Goal: Information Seeking & Learning: Get advice/opinions

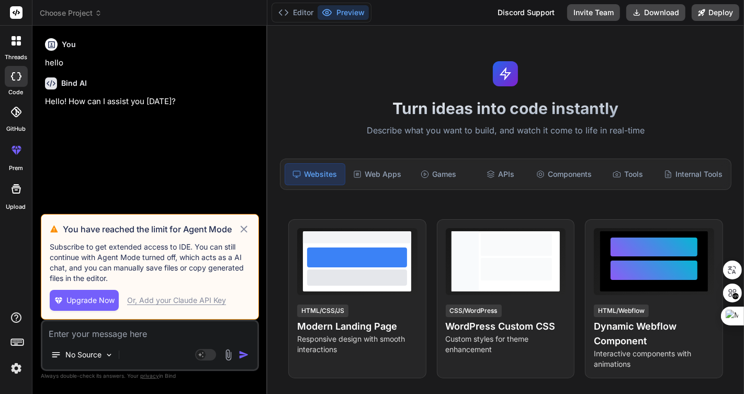
click at [242, 229] on icon at bounding box center [244, 229] width 12 height 13
type textarea "x"
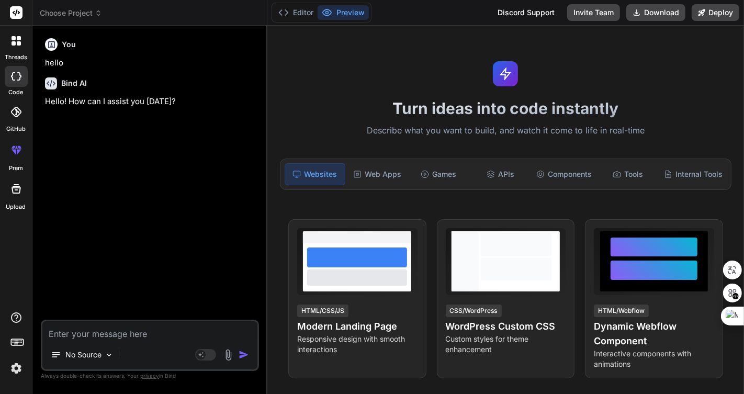
click at [174, 199] on div "You hello Bind AI Hello! How can I assist you [DATE]?" at bounding box center [151, 177] width 216 height 286
click at [132, 330] on textarea at bounding box center [149, 330] width 215 height 19
type textarea "ㄴ"
type textarea "x"
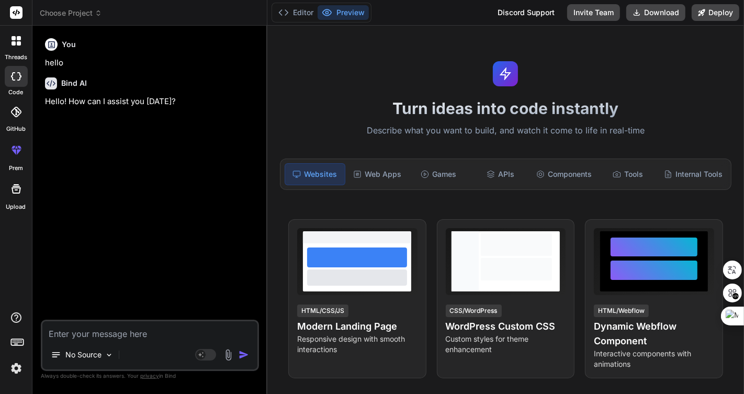
type textarea "B"
type textarea "x"
type textarea "Bi"
type textarea "x"
type textarea "Bin"
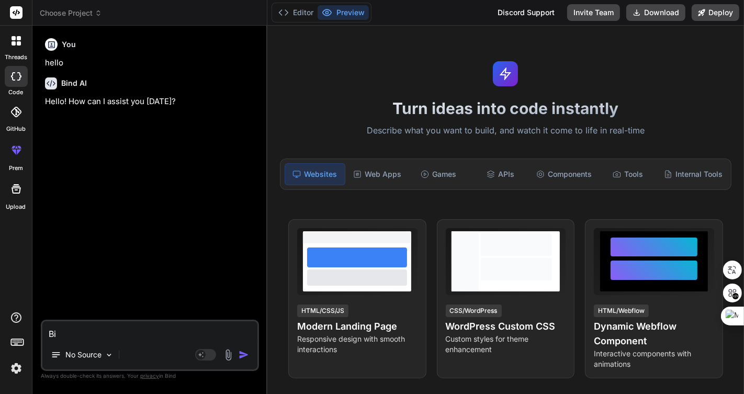
type textarea "x"
type textarea "Bind"
type textarea "x"
type textarea "Bind"
type textarea "x"
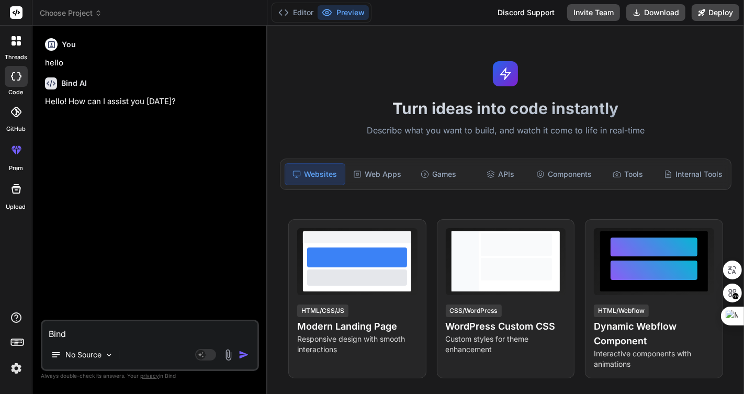
type textarea "Bind A"
type textarea "x"
type textarea "Bind AI"
type textarea "x"
type textarea "Bind AI"
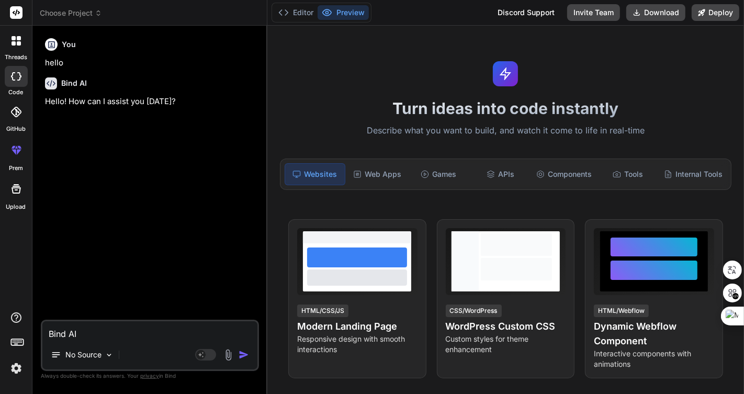
type textarea "x"
type textarea "Bind AI f"
type textarea "x"
type textarea "Bind AI fr"
type textarea "x"
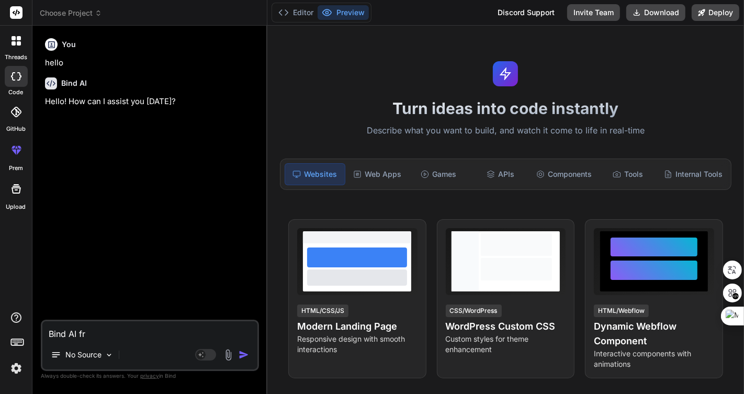
type textarea "Bind AI fre"
type textarea "x"
type textarea "Bind AI free"
type textarea "x"
type textarea "Bind AI free"
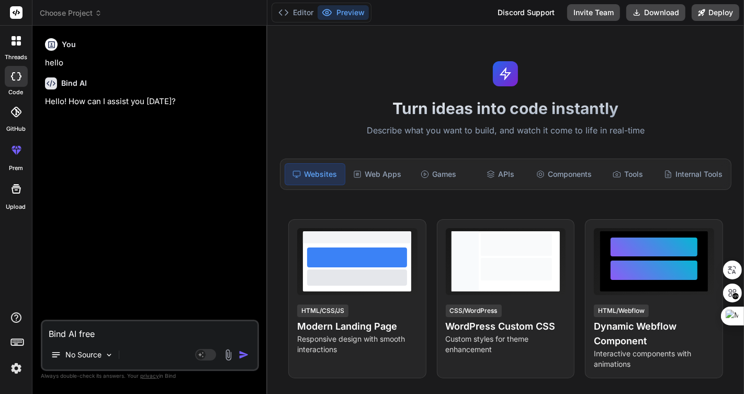
type textarea "x"
type textarea "Bind AI free t"
type textarea "x"
type textarea "Bind AI free ti"
type textarea "x"
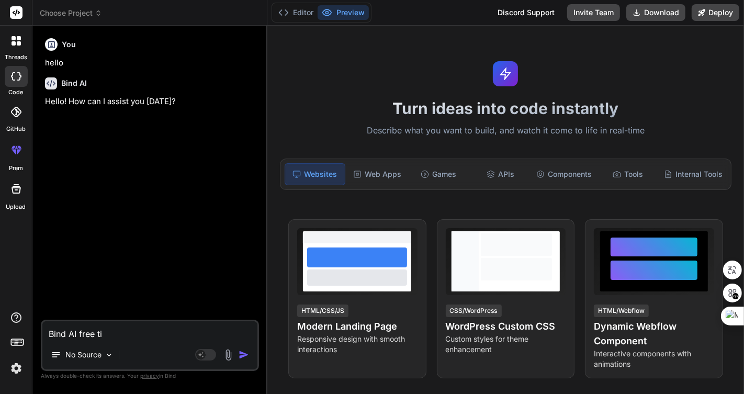
type textarea "Bind AI free tie"
type textarea "x"
type textarea "Bind AI free tier"
type textarea "x"
type textarea "Bind AI free tierㅇ"
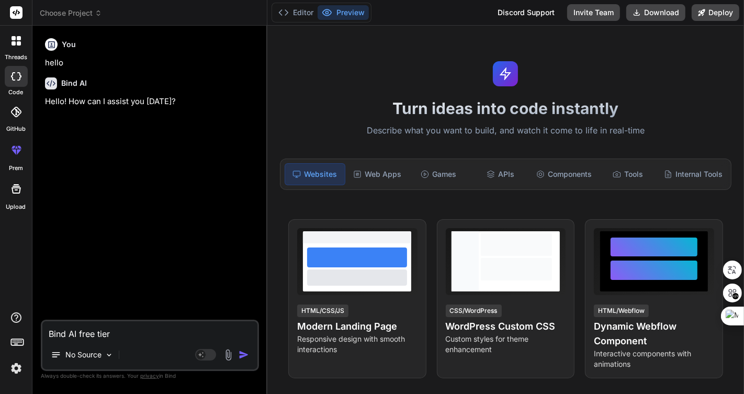
type textarea "x"
type textarea "Bind AI free tier에"
type textarea "x"
type textarea "Bind AI free tier에"
type textarea "x"
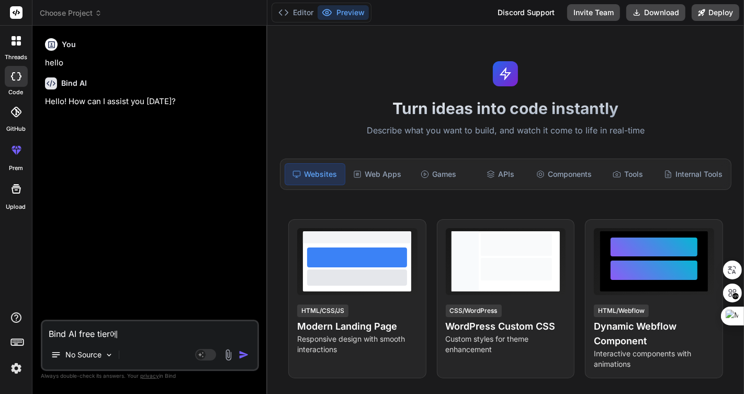
type textarea "Bind AI free tier에 ㄷ"
type textarea "x"
type textarea "Bind AI free tier에 대"
type textarea "x"
type textarea "Bind AI free tier에 댛"
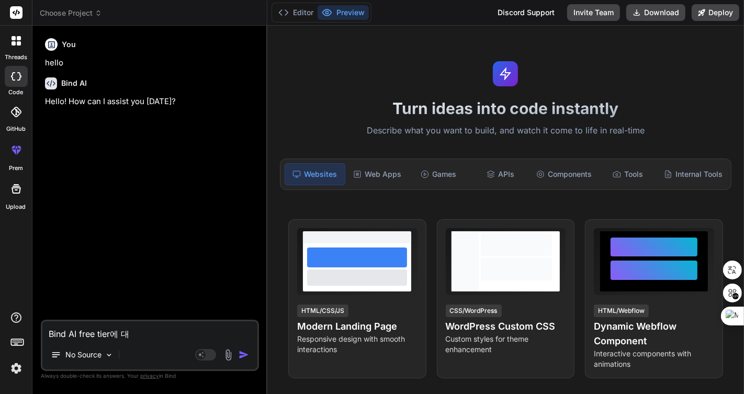
type textarea "x"
type textarea "Bind AI free tier에 대해"
type textarea "x"
type textarea "Bind AI free tier에 대해"
type textarea "x"
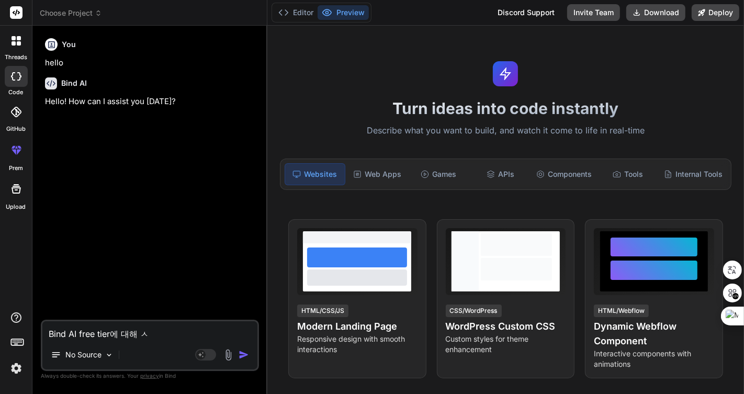
type textarea "Bind AI free tier에 대해 서"
type textarea "x"
type textarea "Bind AI free tier에 대해 설"
type textarea "x"
type textarea "Bind AI free tier에 대해 섦"
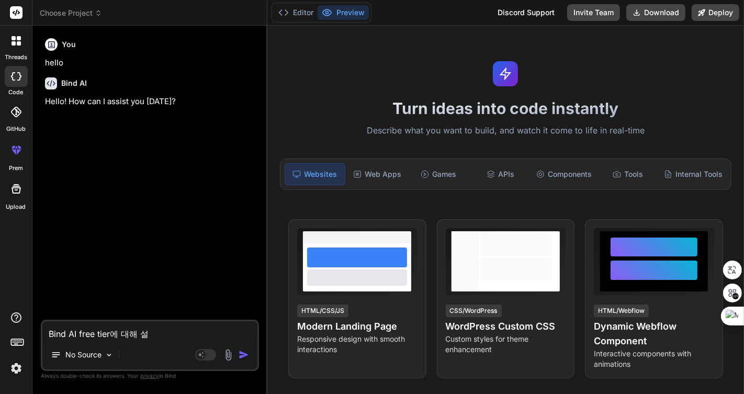
type textarea "x"
type textarea "Bind AI free tier에 대해 설며"
type textarea "x"
type textarea "Bind AI free tier에 대해 설명"
type textarea "x"
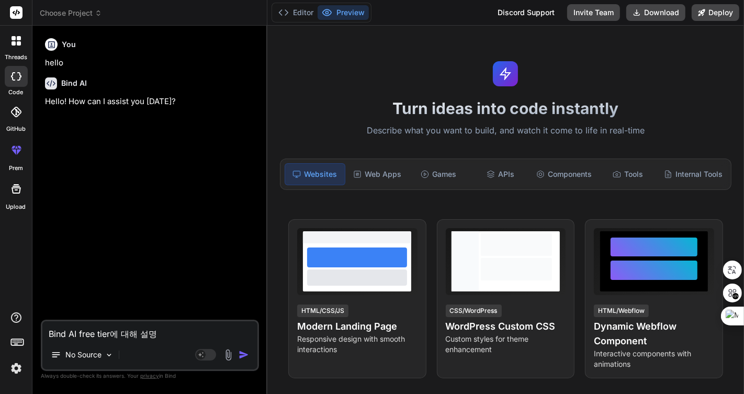
type textarea "Bind AI free tier에 대해 설명ㅎ"
type textarea "x"
type textarea "Bind AI free tier에 대해 설명해"
type textarea "x"
type textarea "Bind AI free tier에 대해 설명햊"
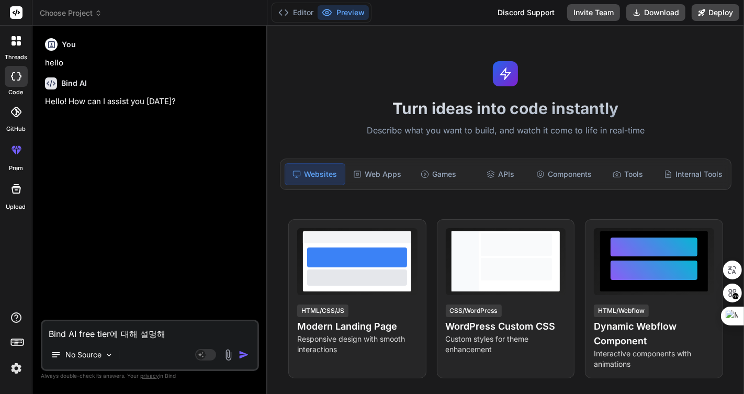
type textarea "x"
type textarea "Bind AI free tier에 대해 설명해주"
type textarea "x"
type textarea "Bind AI free tier에 대해 설명해줘"
type textarea "x"
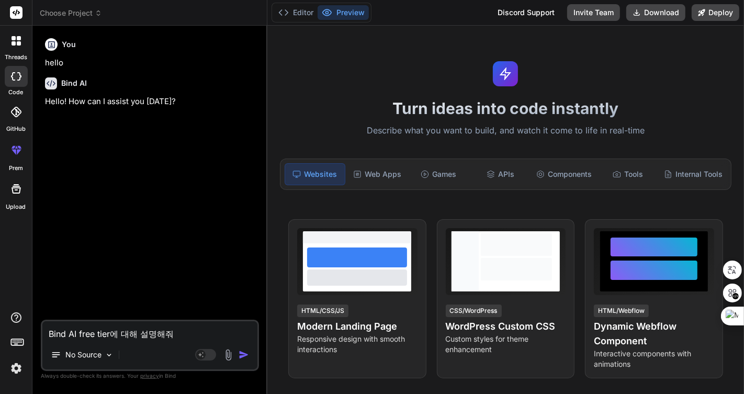
type textarea "Bind AI free tier에 대해 설명해줘."
type textarea "x"
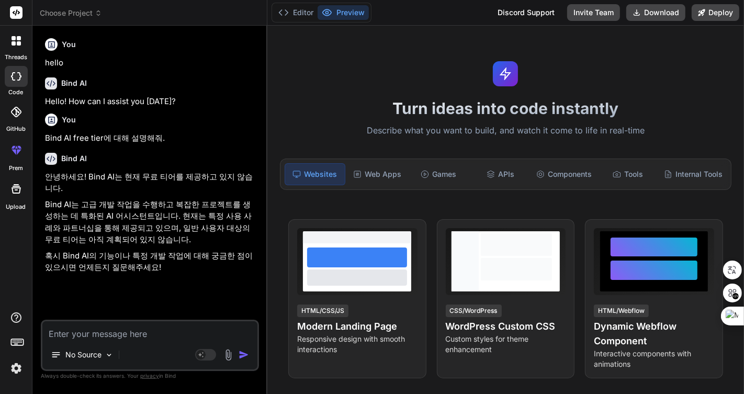
click at [86, 16] on span "Choose Project" at bounding box center [71, 13] width 62 height 10
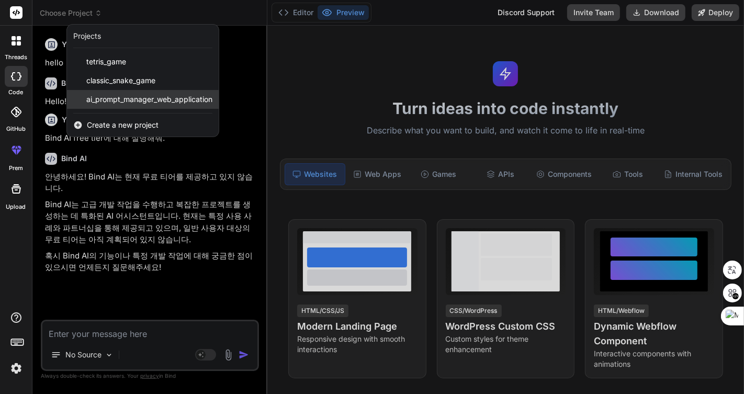
click at [123, 97] on span "ai_prompt_manager_web_application" at bounding box center [149, 99] width 126 height 10
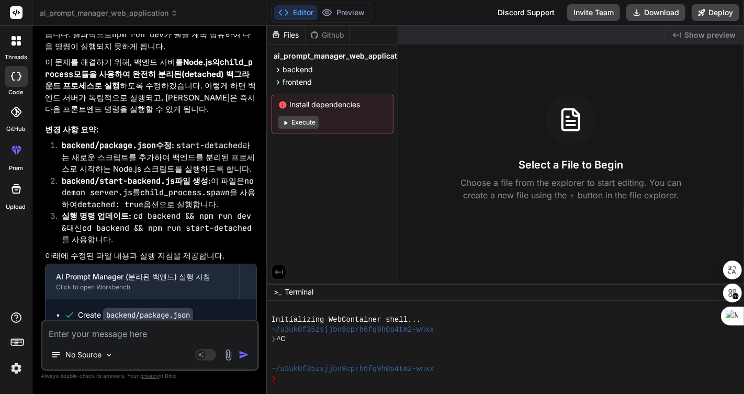
scroll to position [3019, 0]
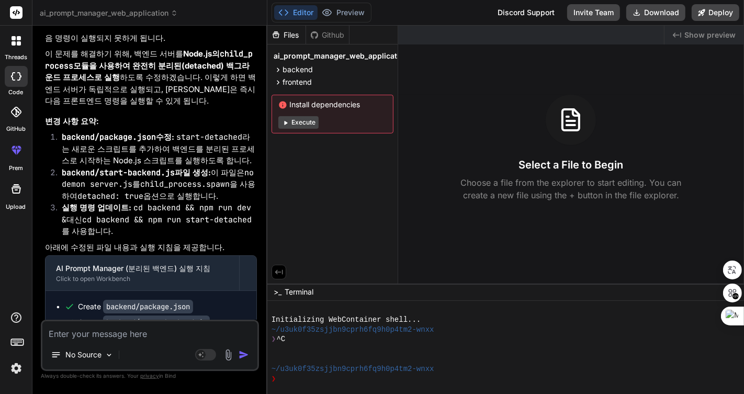
click at [13, 37] on icon at bounding box center [14, 38] width 4 height 4
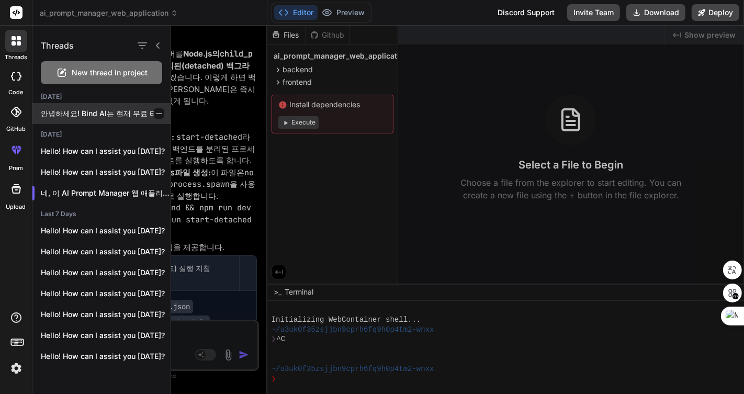
click at [154, 109] on div at bounding box center [159, 113] width 10 height 10
click at [157, 111] on icon "button" at bounding box center [159, 113] width 6 height 6
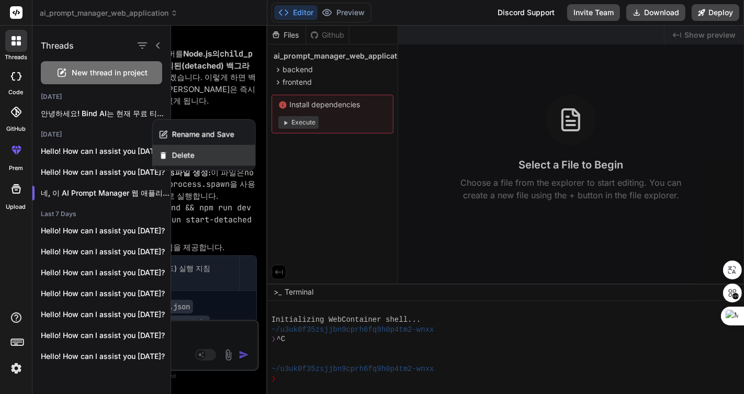
click at [178, 150] on span "Delete" at bounding box center [183, 155] width 22 height 10
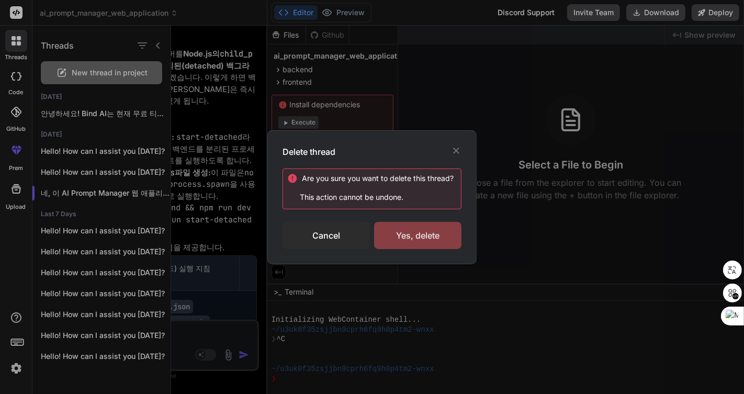
click at [419, 229] on div "Yes, delete" at bounding box center [417, 235] width 87 height 27
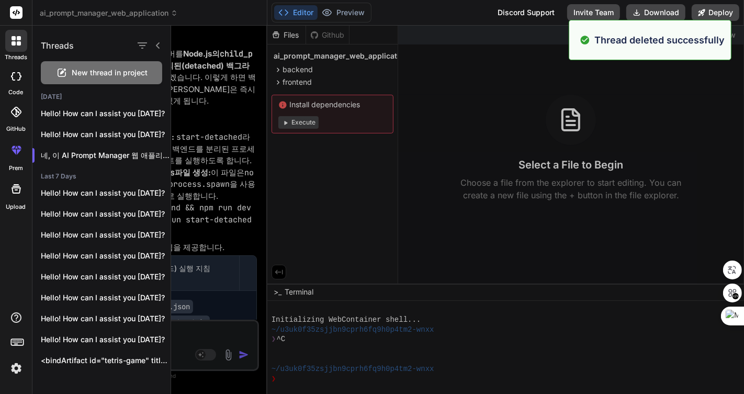
click at [319, 116] on div at bounding box center [457, 210] width 573 height 368
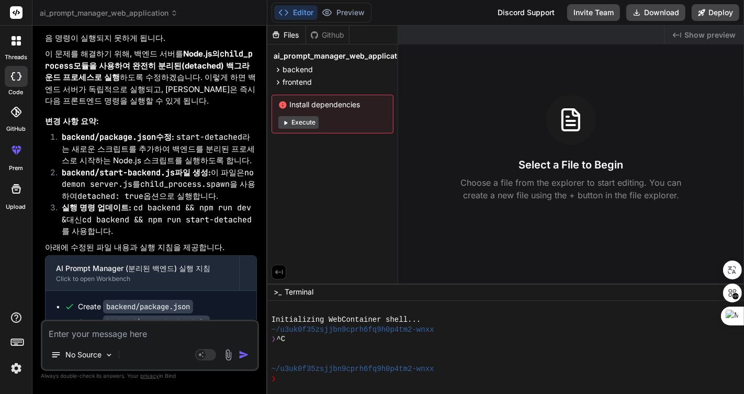
click at [318, 121] on button "Execute" at bounding box center [298, 122] width 40 height 13
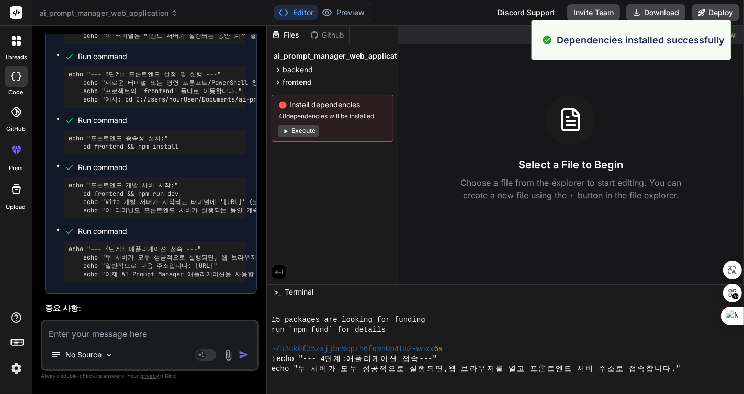
scroll to position [306, 0]
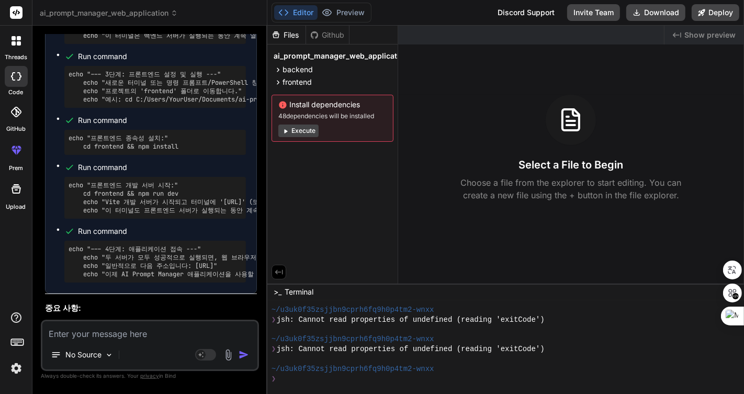
click at [681, 33] on icon "Created with Pixso." at bounding box center [677, 35] width 8 height 8
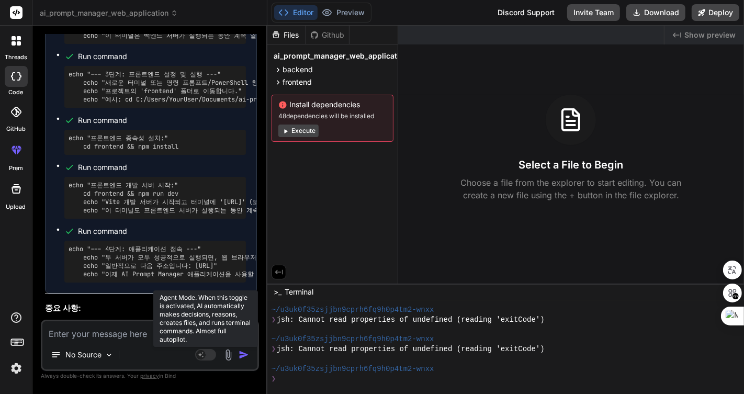
click at [216, 355] on rect at bounding box center [205, 355] width 21 height 12
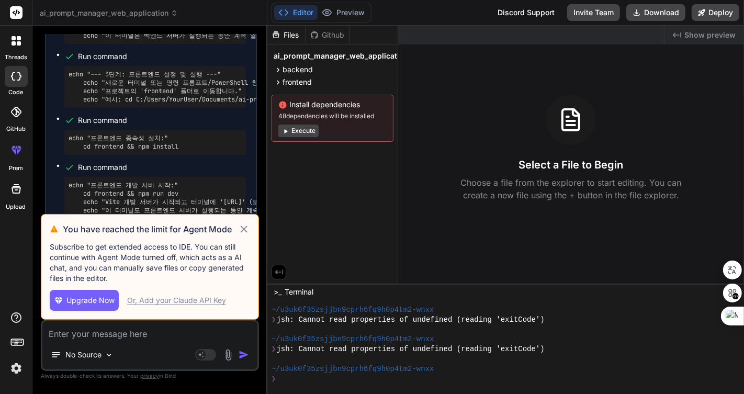
click at [247, 229] on icon at bounding box center [244, 228] width 7 height 7
type textarea "x"
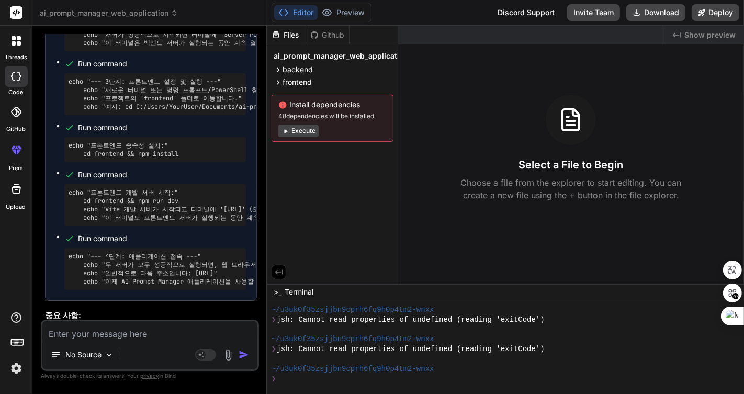
scroll to position [4451, 0]
